Goal: Ask a question

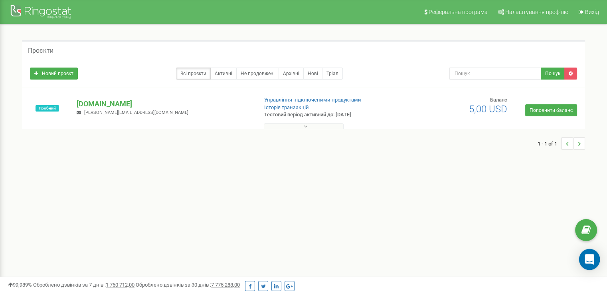
click at [588, 258] on icon "Open Intercom Messenger" at bounding box center [589, 259] width 9 height 10
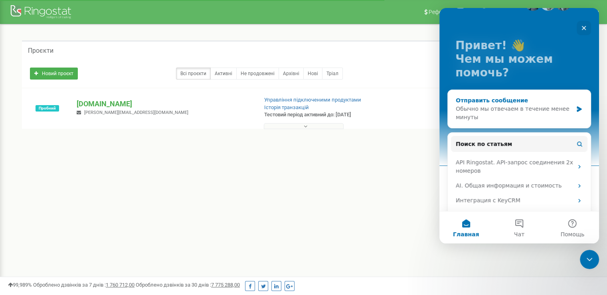
scroll to position [40, 0]
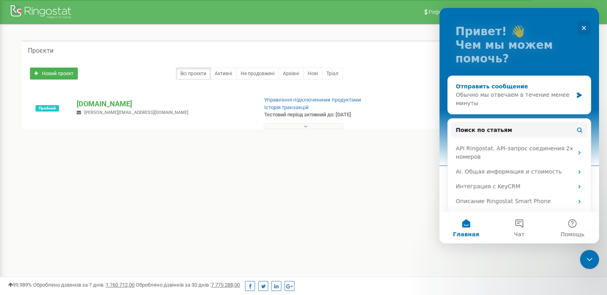
click at [499, 91] on div "Обычно мы отвечаем в течение менее минуты" at bounding box center [514, 99] width 117 height 17
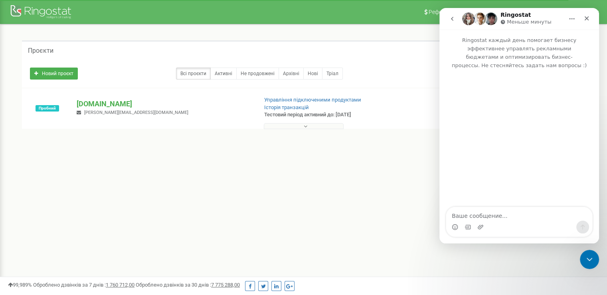
click at [500, 211] on textarea "Ваше сообщение..." at bounding box center [520, 214] width 146 height 14
type textarea "В"
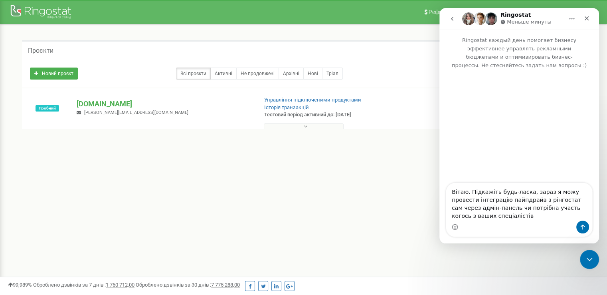
type textarea "Вітаю. Підкажіть будь-ласка, зараз я можу провести інтеграцію пайпдрайв з рінго…"
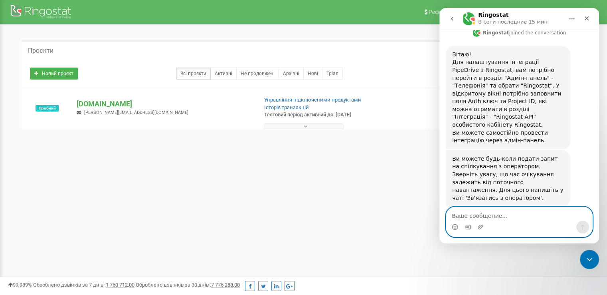
scroll to position [242, 0]
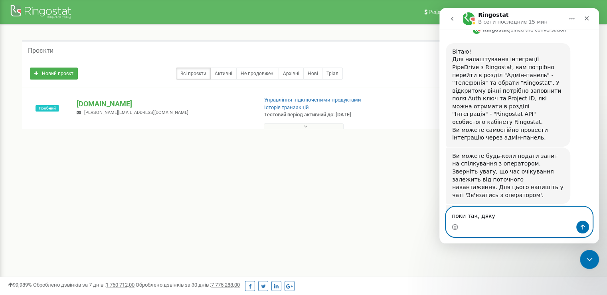
type textarea "поки так, дякую"
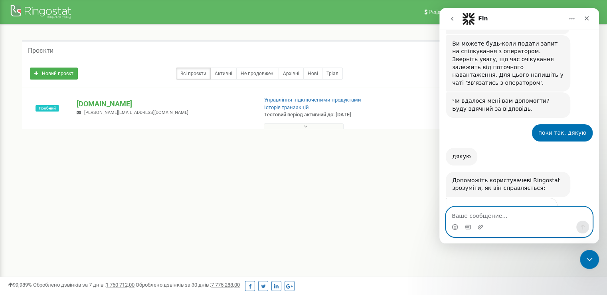
scroll to position [361, 0]
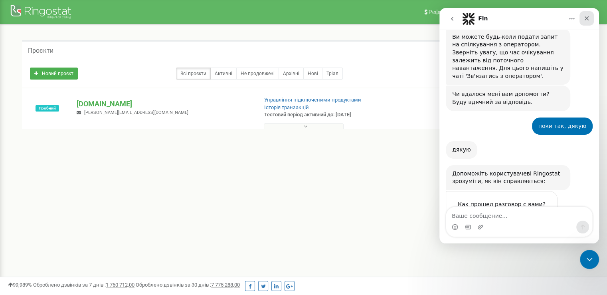
click at [591, 16] on div "Закрыть" at bounding box center [587, 18] width 14 height 14
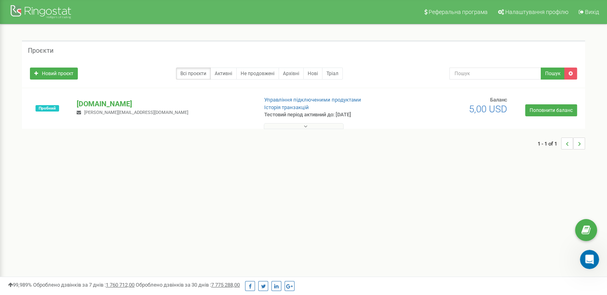
click at [299, 122] on div at bounding box center [304, 124] width 560 height 8
click at [304, 125] on icon at bounding box center [306, 126] width 4 height 6
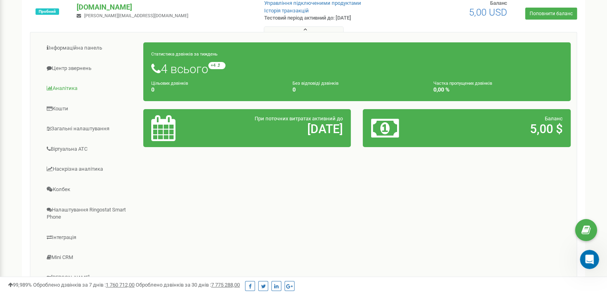
scroll to position [120, 0]
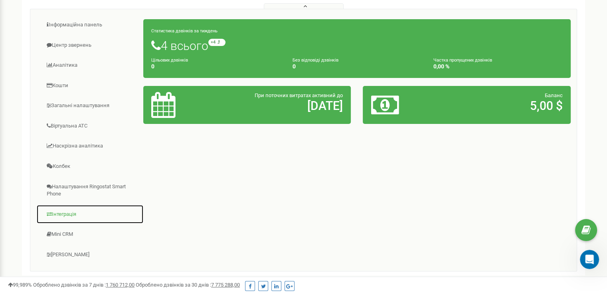
click at [85, 212] on link "Інтеграція" at bounding box center [89, 214] width 107 height 20
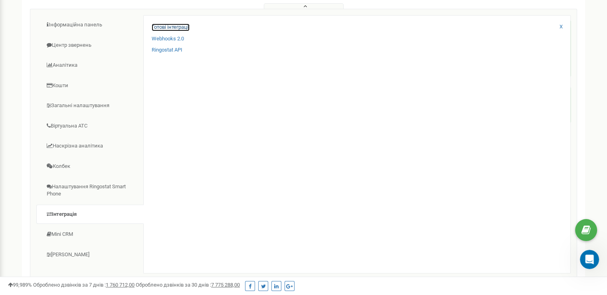
click at [184, 28] on link "Готові інтеграції" at bounding box center [171, 28] width 38 height 8
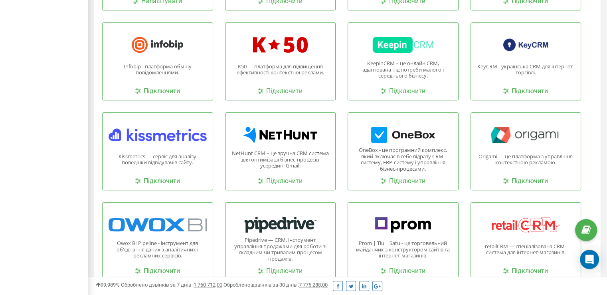
scroll to position [679, 0]
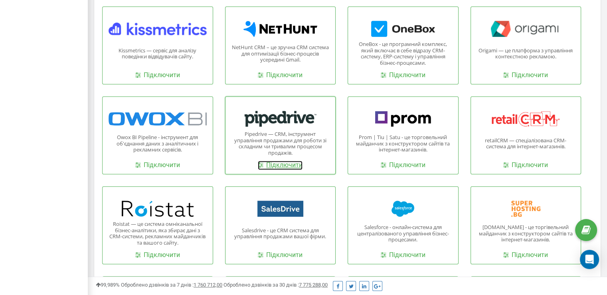
click at [288, 163] on link "Підключити" at bounding box center [280, 165] width 45 height 9
